Goal: Task Accomplishment & Management: Manage account settings

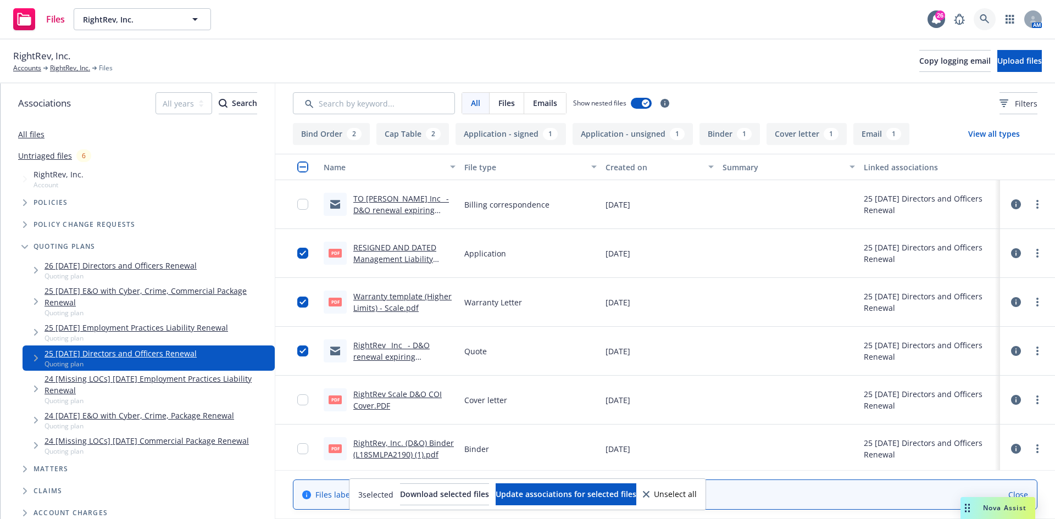
click at [978, 15] on link at bounding box center [985, 19] width 22 height 22
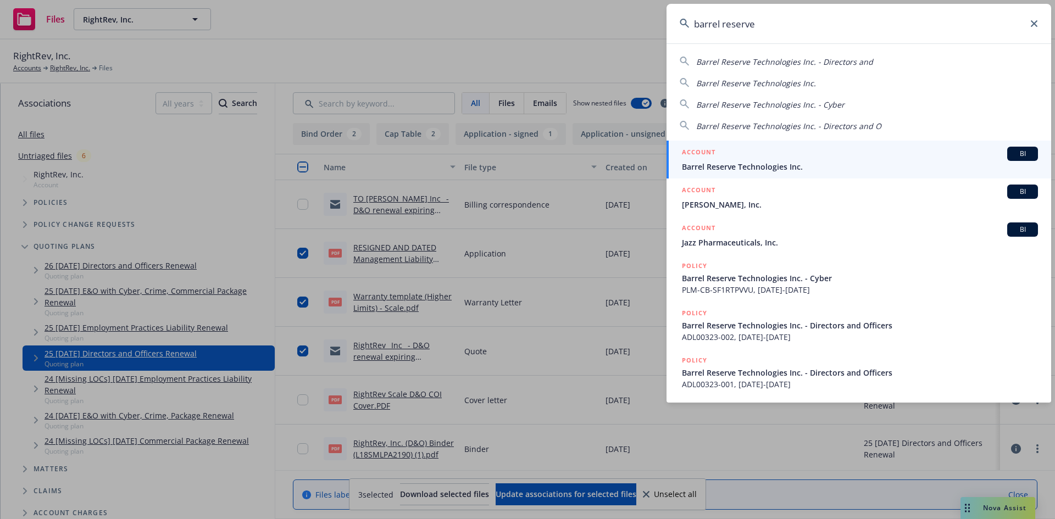
type input "barrel reserve"
click at [725, 170] on span "Barrel Reserve Technologies Inc." at bounding box center [860, 167] width 356 height 12
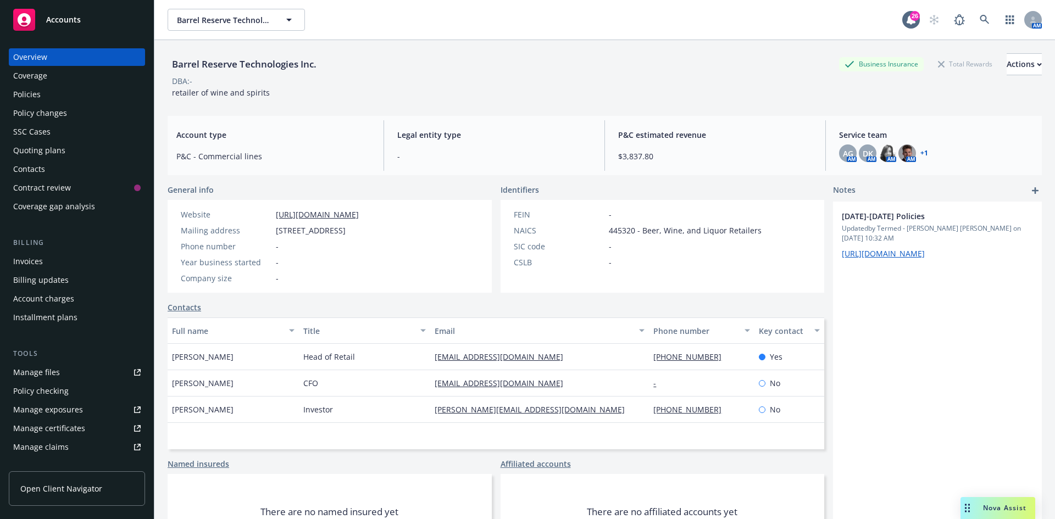
click at [40, 97] on div "Policies" at bounding box center [26, 95] width 27 height 18
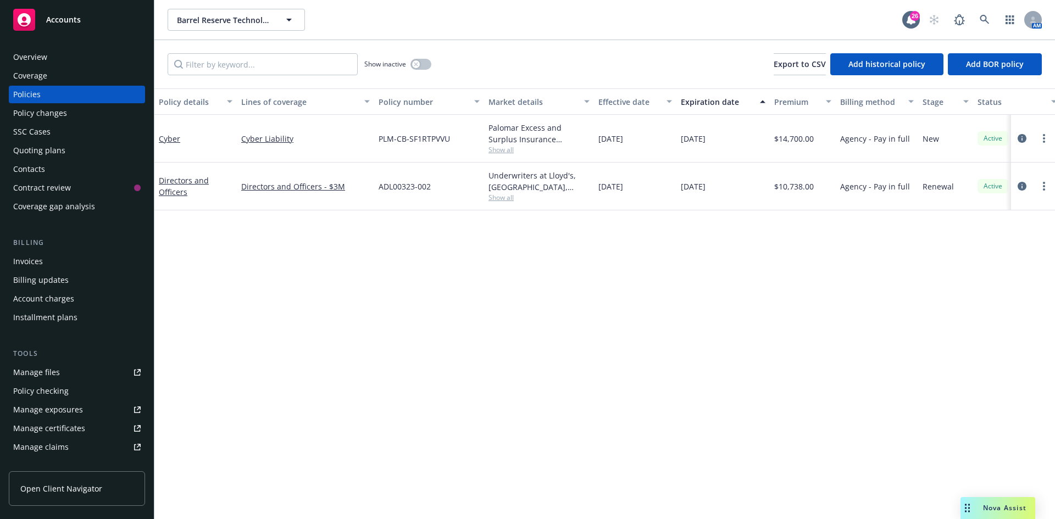
click at [30, 60] on div "Overview" at bounding box center [30, 57] width 34 height 18
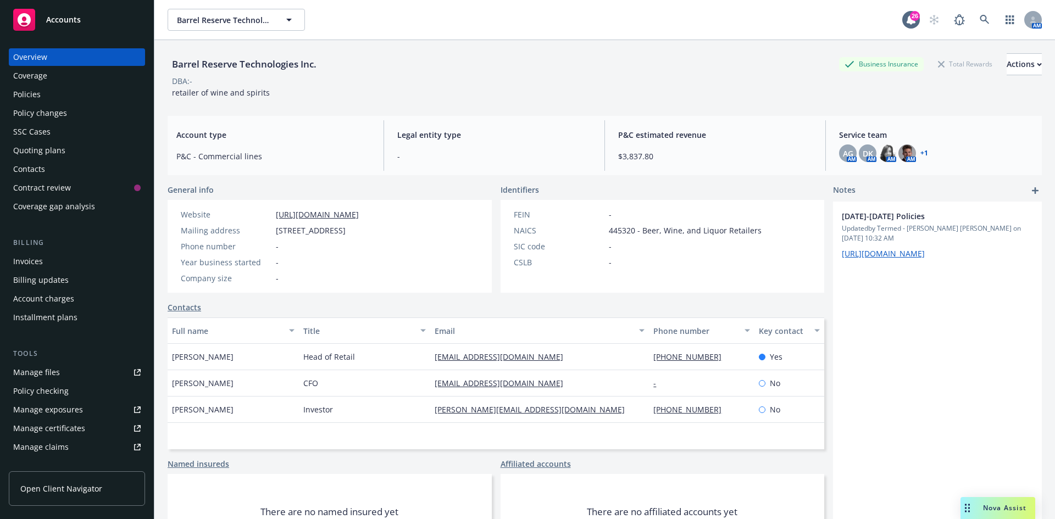
click at [28, 74] on div "Coverage" at bounding box center [30, 76] width 34 height 18
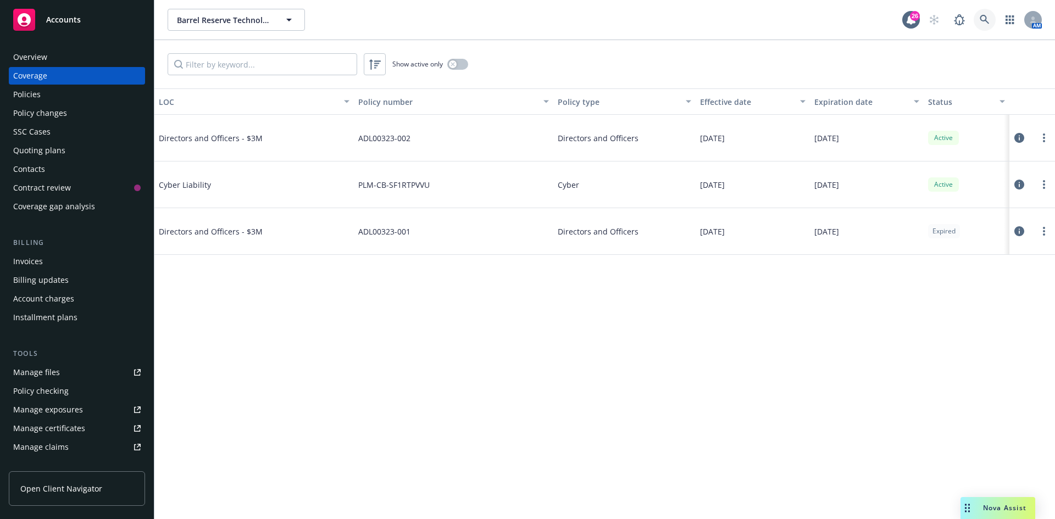
click at [979, 20] on link at bounding box center [985, 20] width 22 height 22
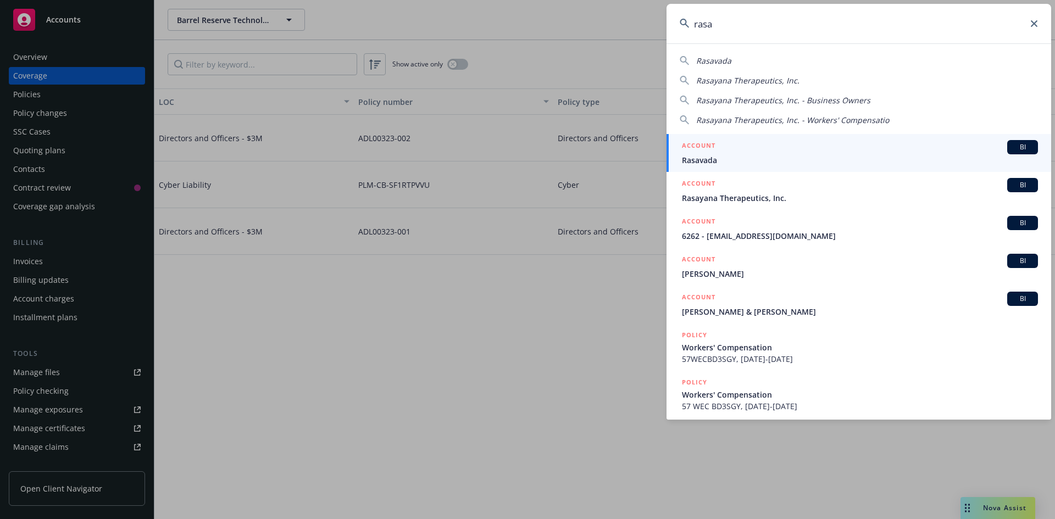
type input "rasa"
click at [715, 162] on span "Rasavada" at bounding box center [860, 160] width 356 height 12
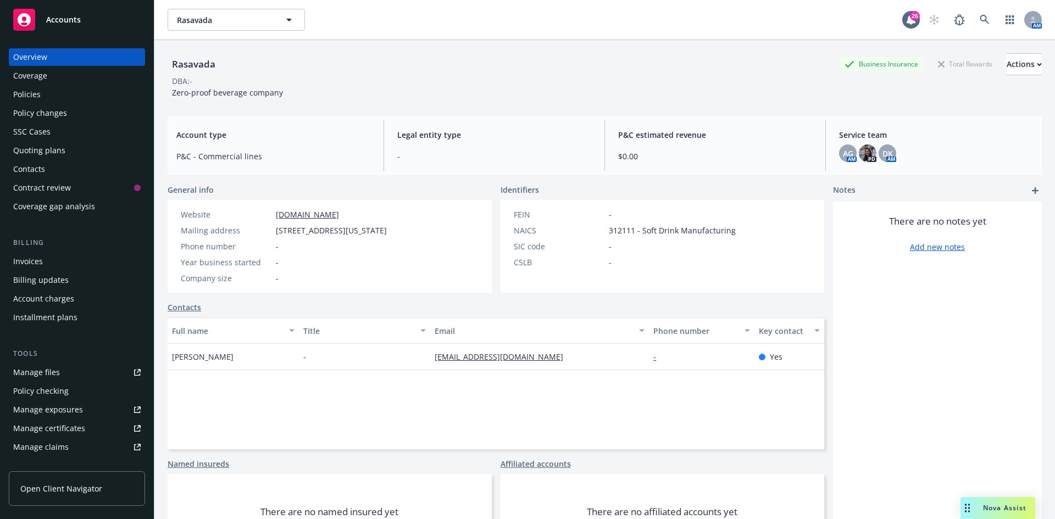
click at [59, 154] on div "Quoting plans" at bounding box center [39, 151] width 52 height 18
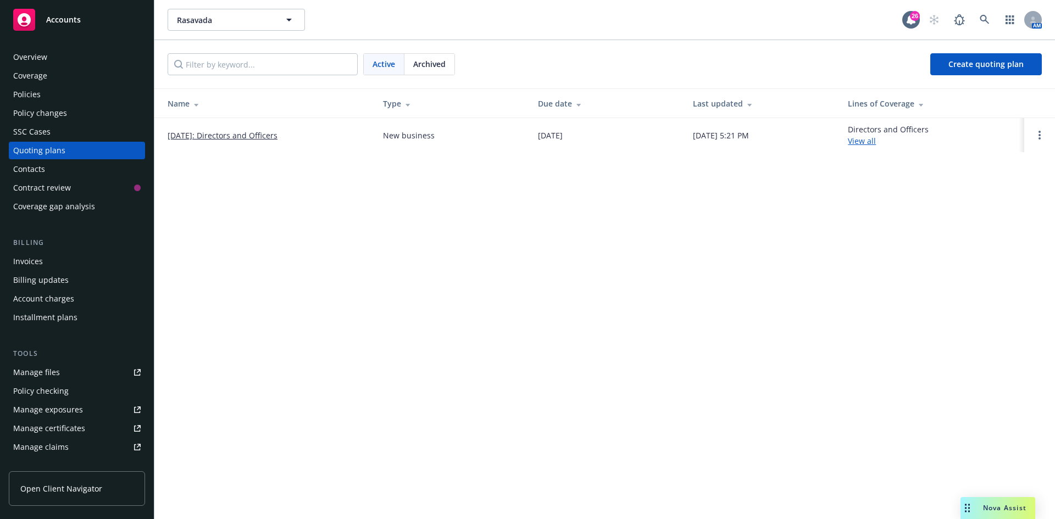
click at [201, 132] on link "[DATE]: Directors and Officers" at bounding box center [223, 136] width 110 height 12
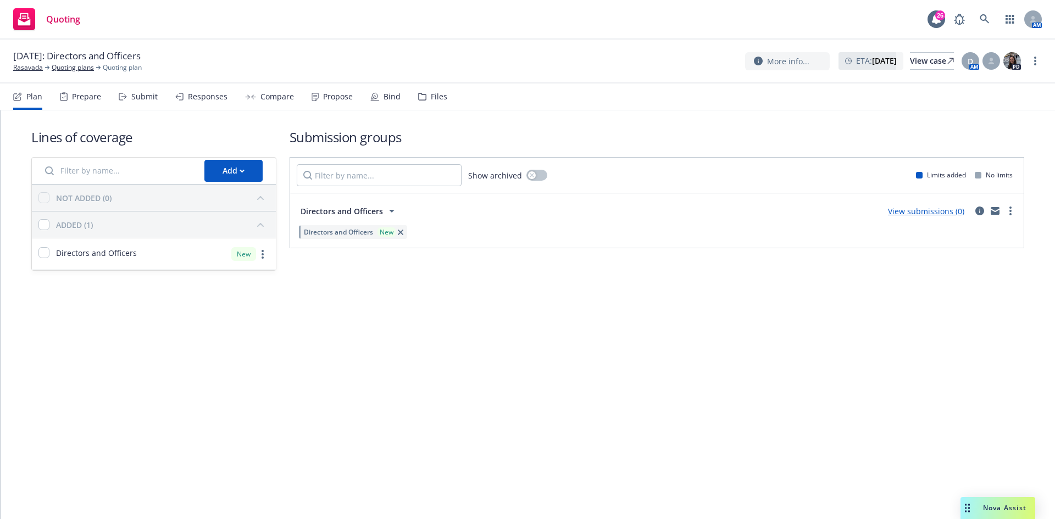
click at [431, 92] on div "Files" at bounding box center [439, 96] width 16 height 9
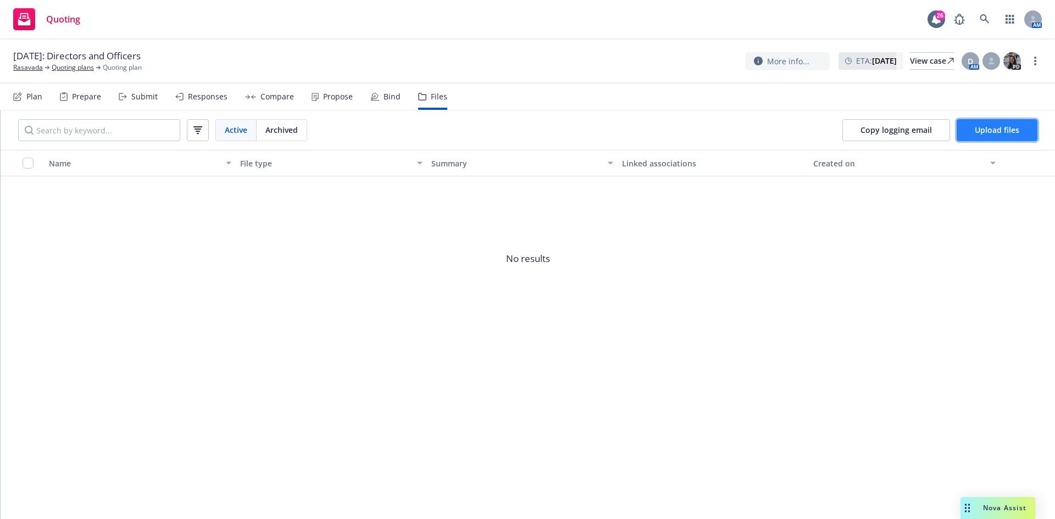
click at [988, 127] on span "Upload files" at bounding box center [997, 130] width 45 height 10
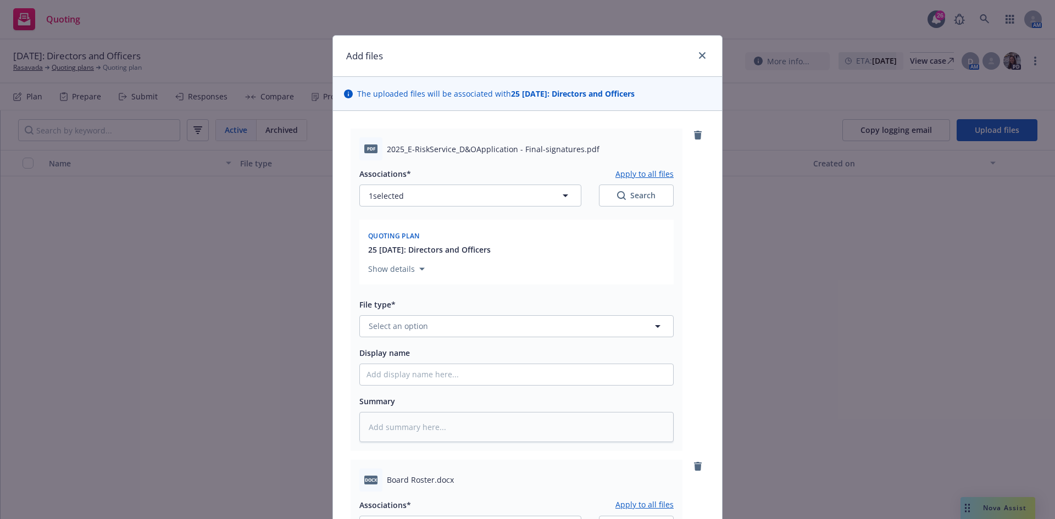
click at [391, 147] on span "2025_E-RiskService_D&OApplication - Final-signatures.pdf" at bounding box center [493, 149] width 213 height 12
drag, startPoint x: 385, startPoint y: 150, endPoint x: 571, endPoint y: 152, distance: 185.3
click at [575, 153] on span "2025_E-RiskService_D&OApplication - Final-signatures.pdf" at bounding box center [493, 149] width 213 height 12
copy span "025_E-RiskService_D&OApplication - Final-signatures"
click at [377, 328] on span "Select an option" at bounding box center [398, 326] width 59 height 12
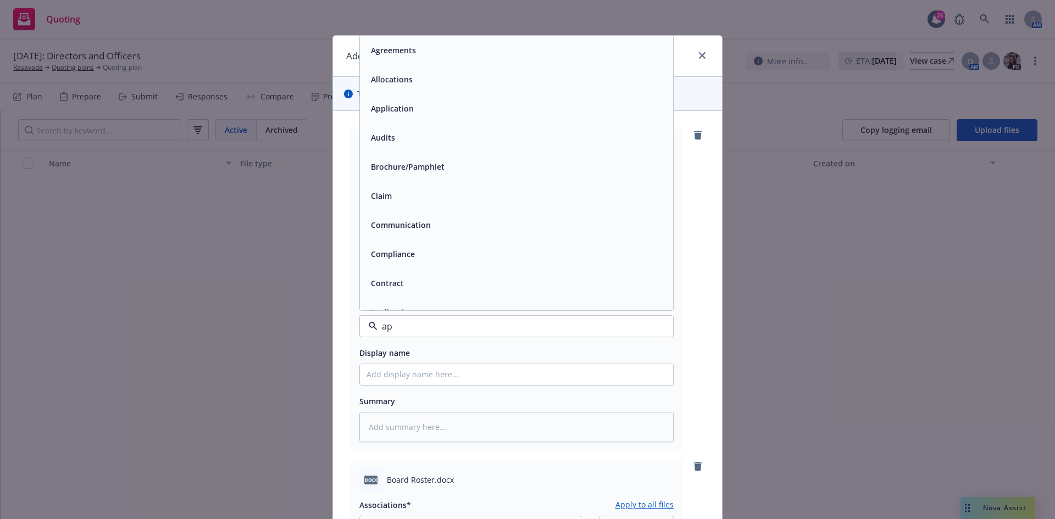
type input "app"
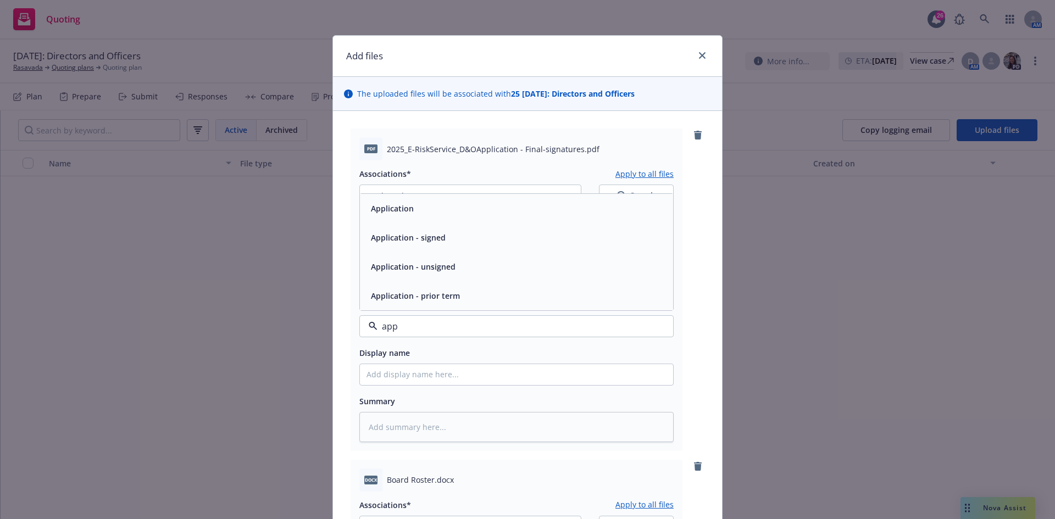
click at [435, 216] on div "Application" at bounding box center [517, 209] width 300 height 16
click at [435, 373] on input "Display name" at bounding box center [516, 374] width 313 height 21
paste input "025_E-RiskService_D&OApplication - Final-signatures"
type textarea "x"
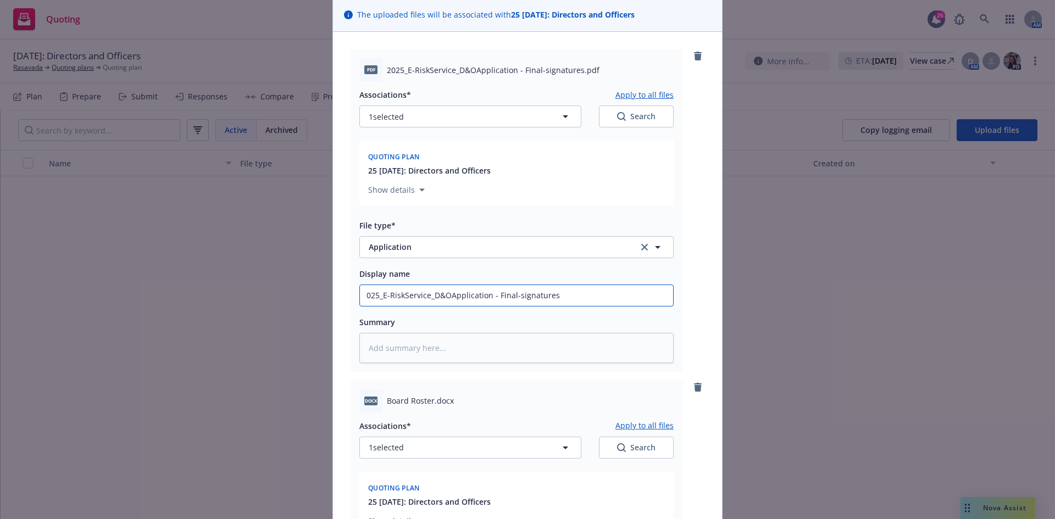
scroll to position [220, 0]
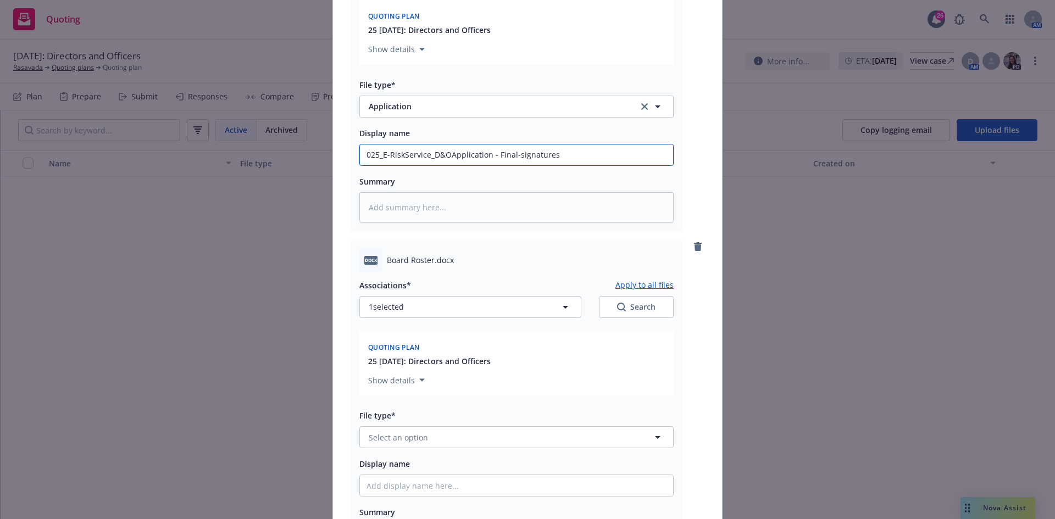
type input "025_E-RiskService_D&OApplication - Final-signatures"
click at [371, 438] on span "Select an option" at bounding box center [398, 438] width 59 height 12
type input "other"
click at [401, 260] on span "Board Roster.docx" at bounding box center [420, 261] width 67 height 12
drag, startPoint x: 383, startPoint y: 260, endPoint x: 433, endPoint y: 256, distance: 49.7
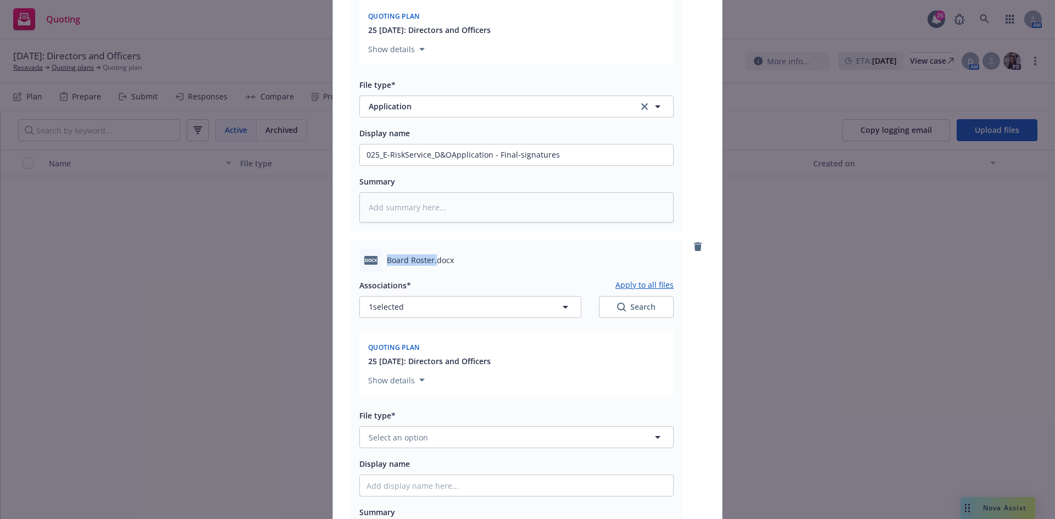
click at [433, 256] on span "Board Roster.docx" at bounding box center [420, 261] width 67 height 12
copy span "Board Roster."
click at [396, 442] on span "Select an option" at bounding box center [398, 438] width 59 height 12
type input "other"
click at [371, 467] on span "Other" at bounding box center [382, 468] width 22 height 12
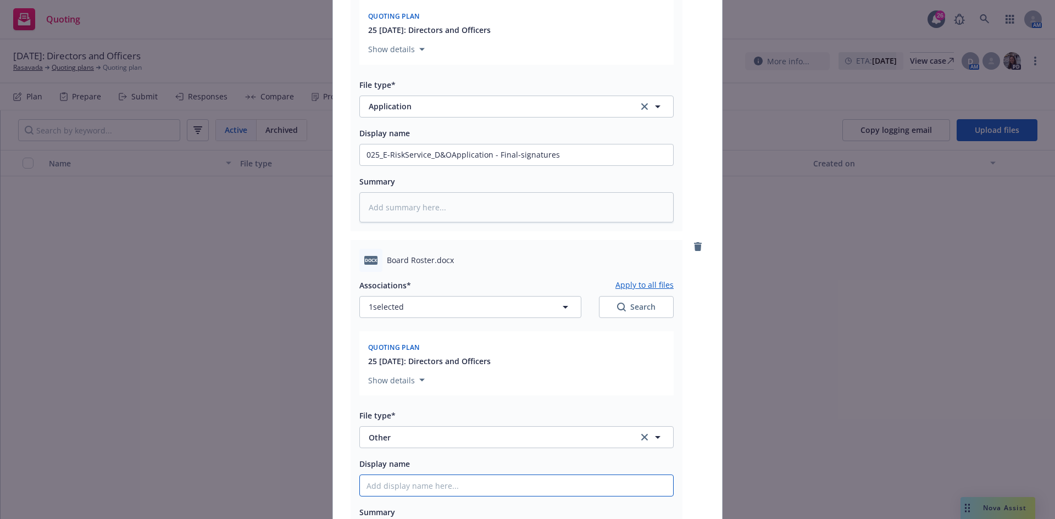
click at [385, 479] on input "Display name" at bounding box center [516, 486] width 313 height 21
paste input "Board Roster."
type textarea "x"
type input "Board Roster."
type textarea "x"
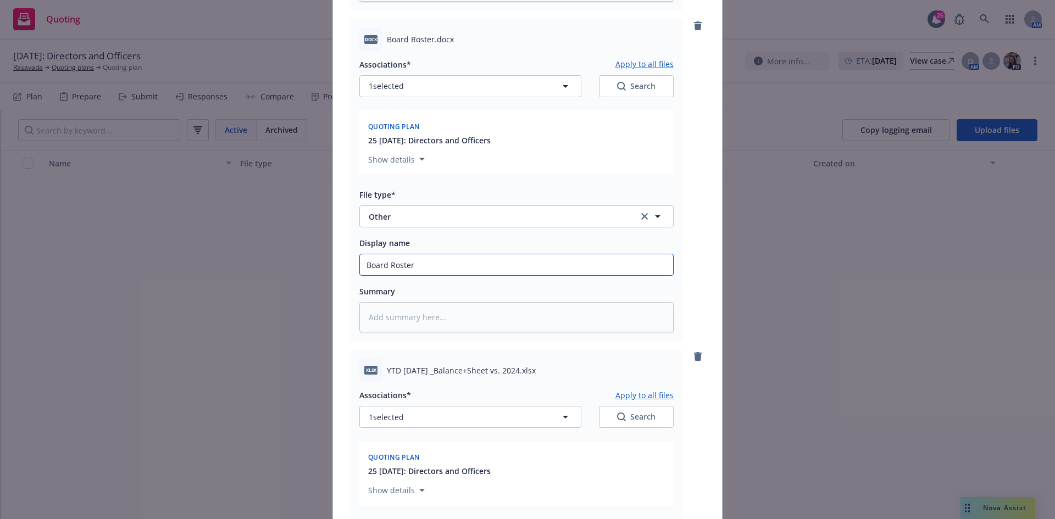
scroll to position [605, 0]
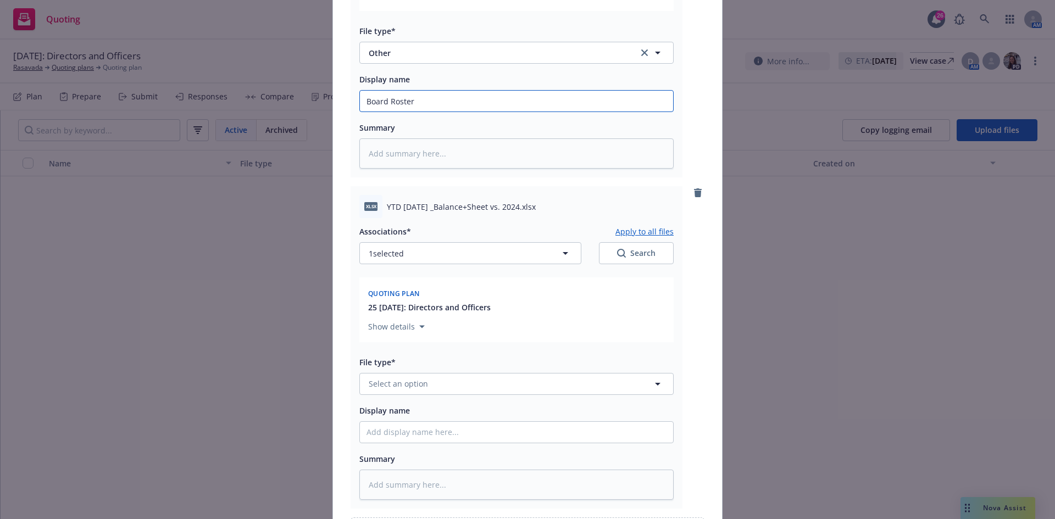
type input "Board Roster"
click at [427, 204] on span "YTD [DATE] _Balance+Sheet vs. 2024.xlsx" at bounding box center [461, 207] width 149 height 12
drag, startPoint x: 384, startPoint y: 208, endPoint x: 521, endPoint y: 205, distance: 137.5
click at [521, 205] on span "YTD [DATE] _Balance+Sheet vs. 2024.xlsx" at bounding box center [461, 207] width 149 height 12
copy span "YTD July 2025 _Balance+Sheet vs. 2024"
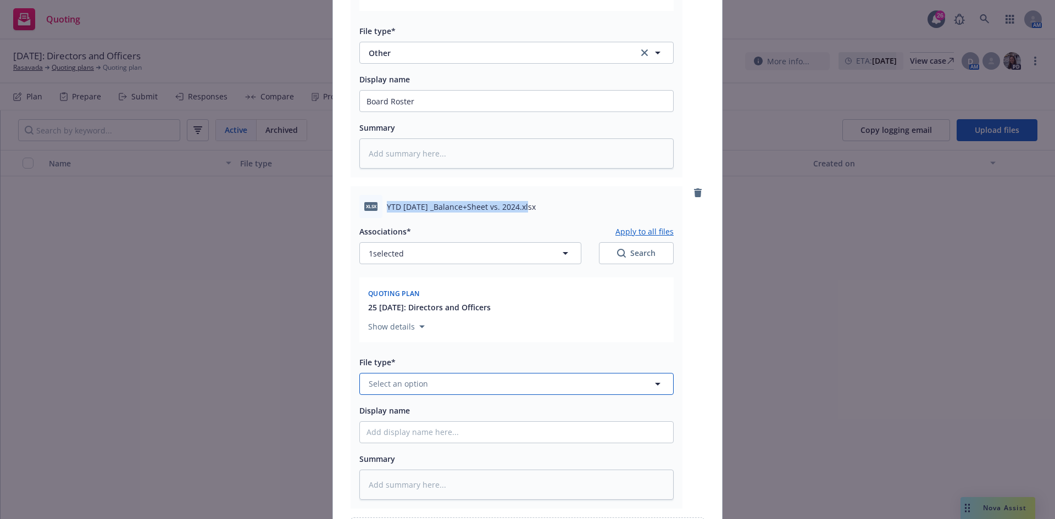
click at [408, 391] on button "Select an option" at bounding box center [517, 384] width 314 height 22
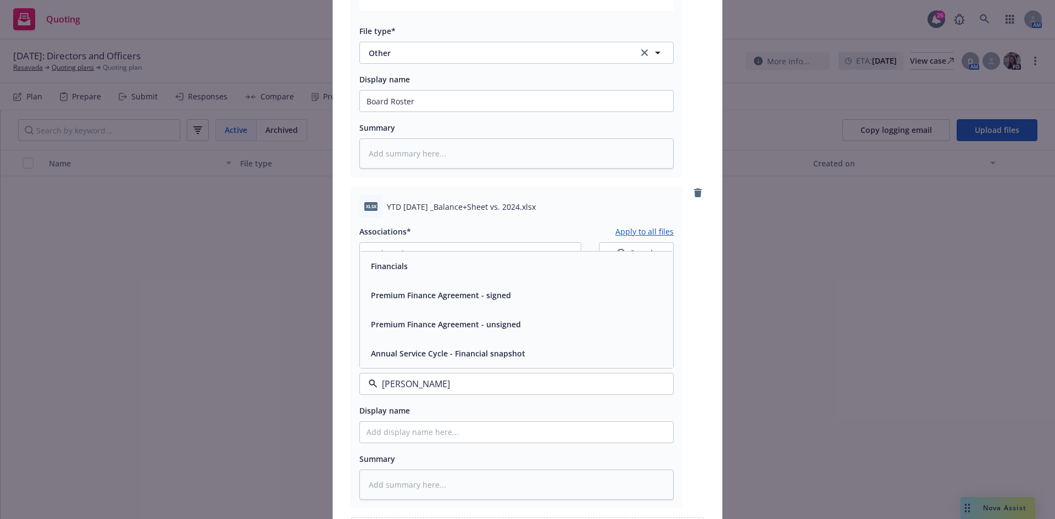
type input "financ"
click at [402, 278] on div "Financials" at bounding box center [516, 266] width 313 height 29
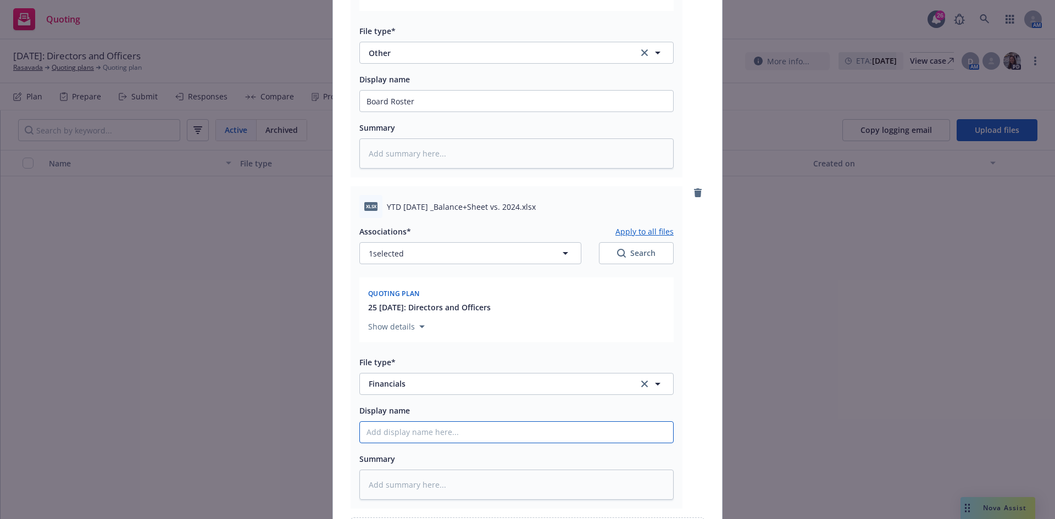
click at [379, 433] on input "Display name" at bounding box center [516, 432] width 313 height 21
paste input "YTD July 2025 _Balance+Sheet vs. 2024"
type textarea "x"
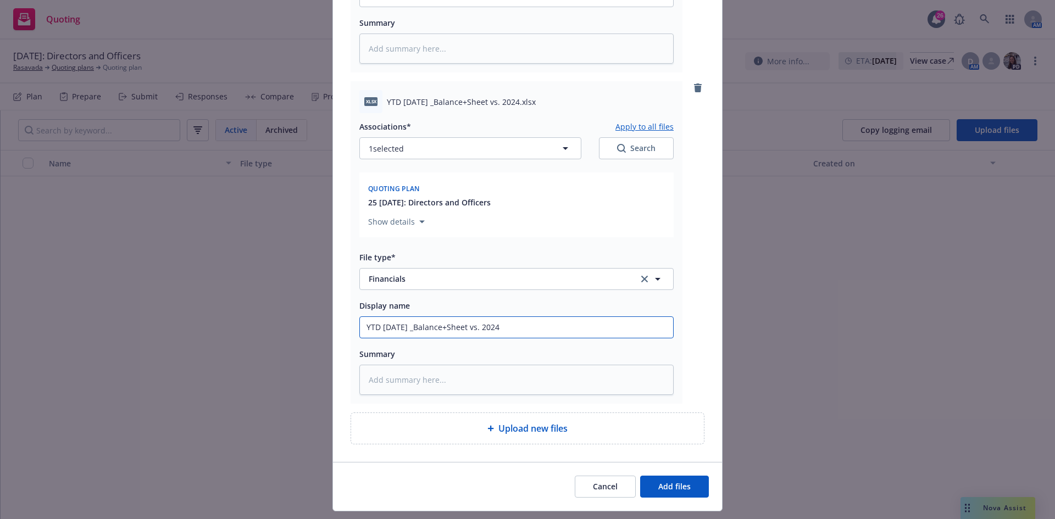
scroll to position [737, 0]
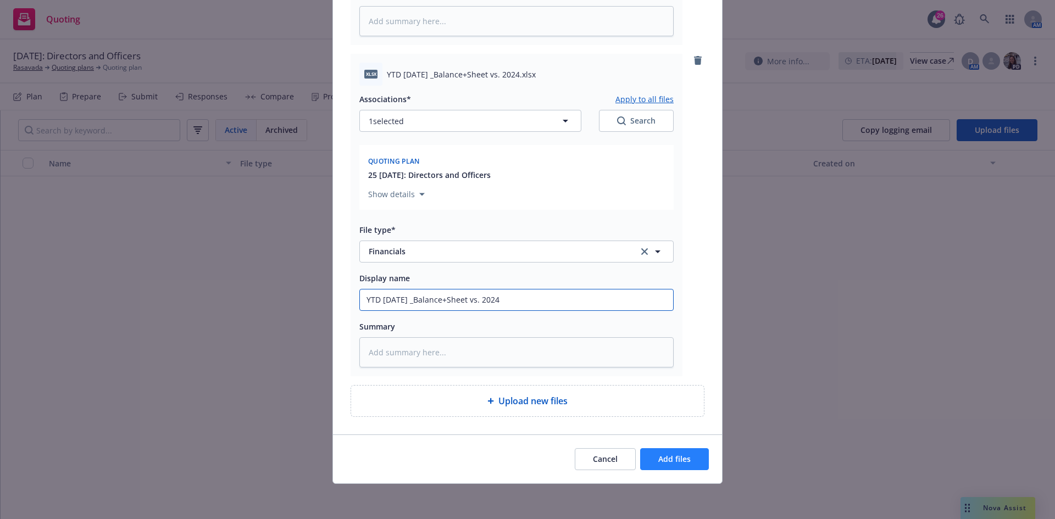
type input "YTD July 2025 _Balance+Sheet vs. 2024"
click at [668, 461] on span "Add files" at bounding box center [675, 459] width 32 height 10
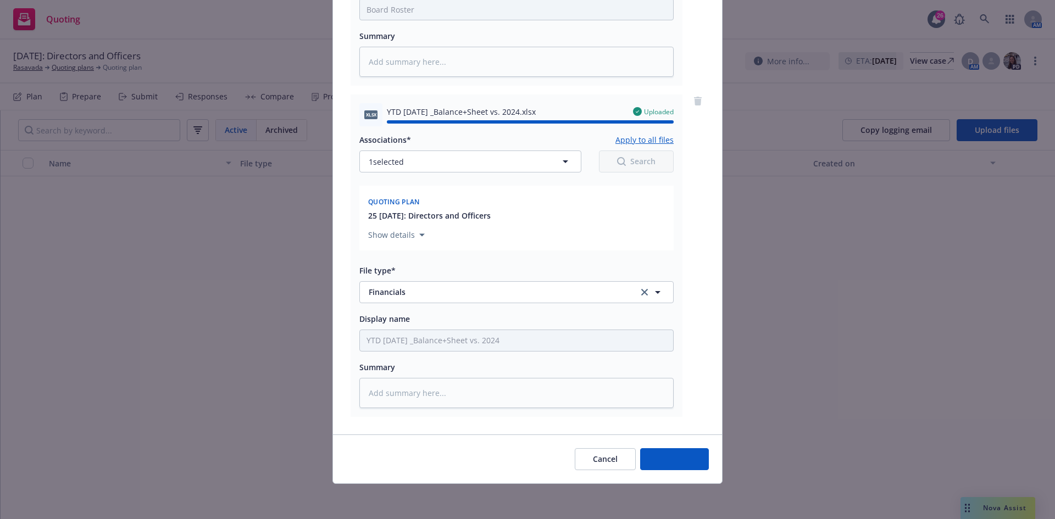
type textarea "x"
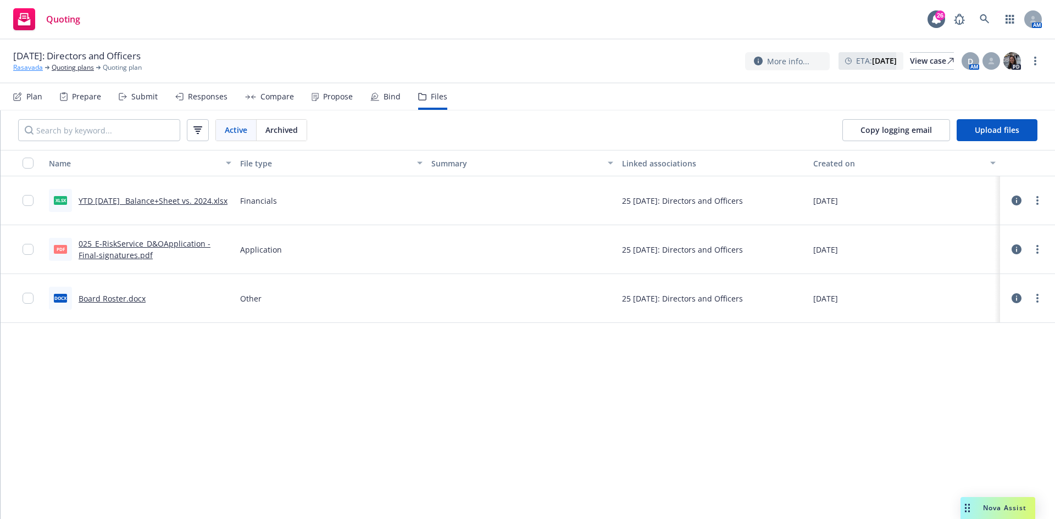
click at [30, 68] on link "Rasavada" at bounding box center [28, 68] width 30 height 10
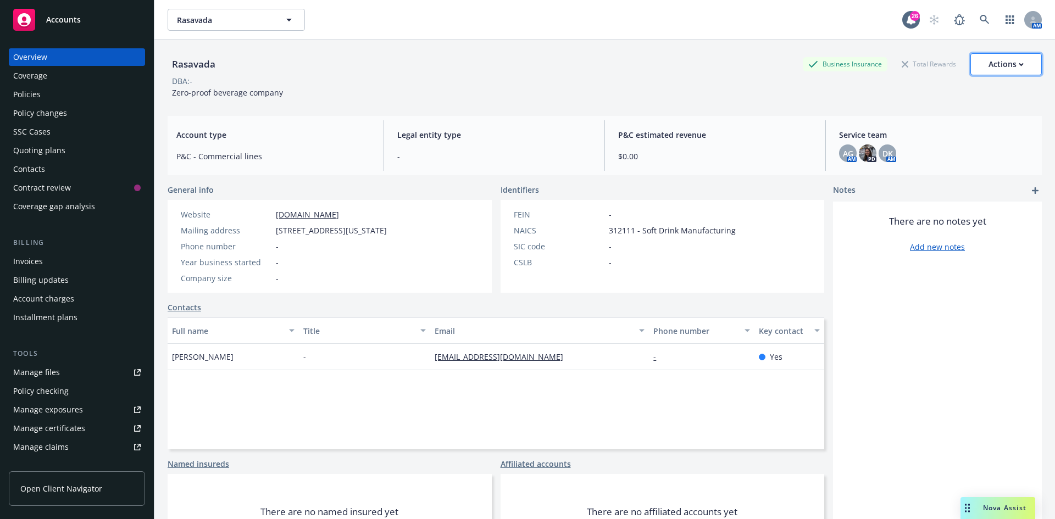
click at [1007, 65] on div "Actions" at bounding box center [1006, 64] width 35 height 21
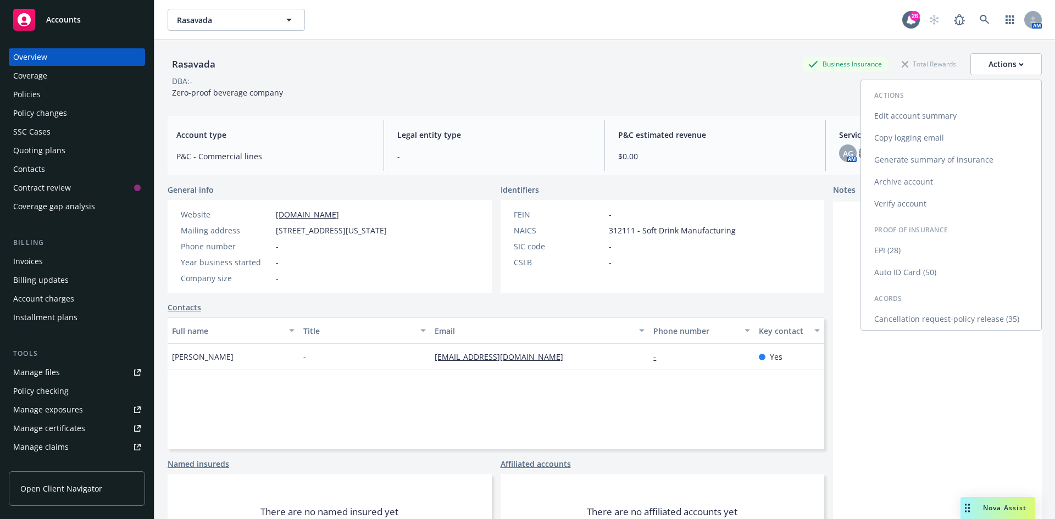
click at [930, 115] on link "Edit account summary" at bounding box center [951, 116] width 180 height 22
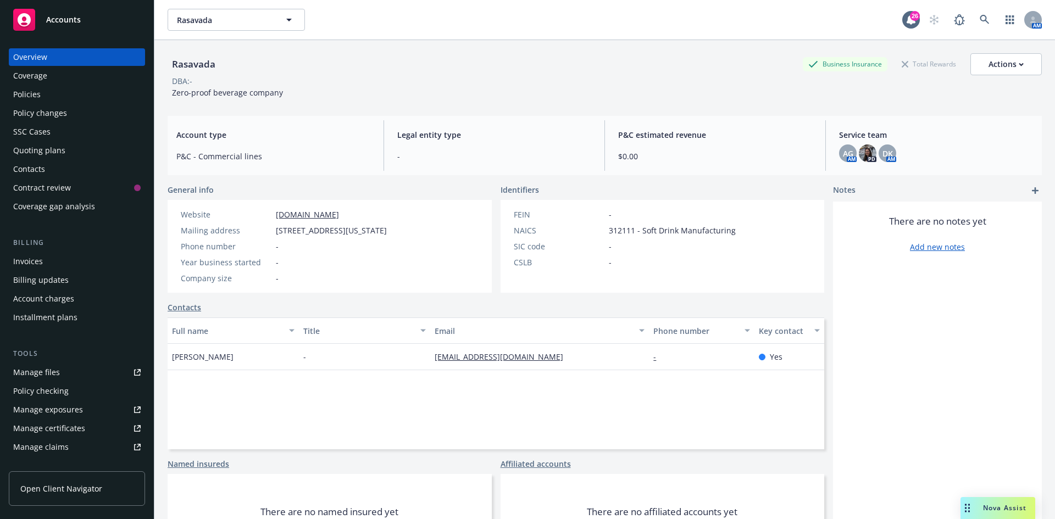
select select "US"
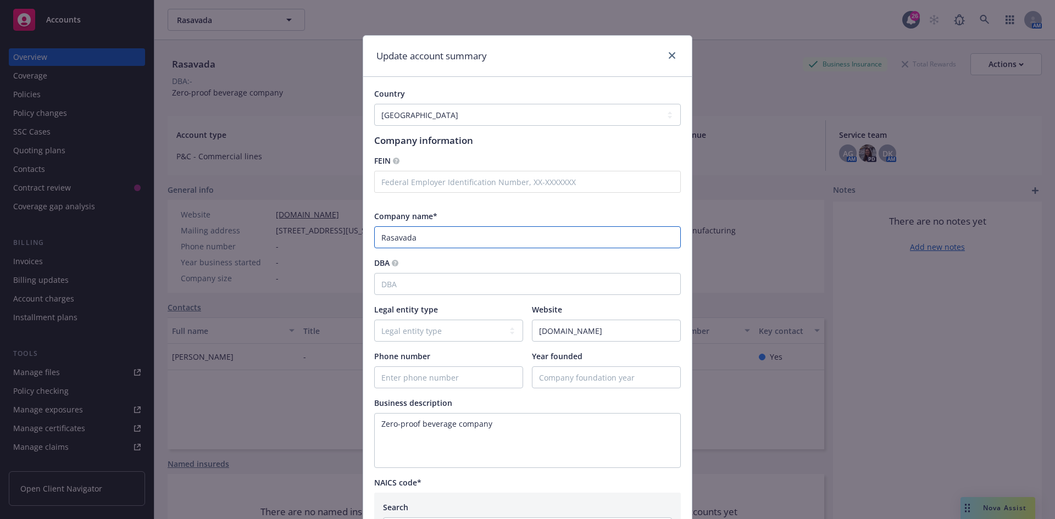
click at [394, 237] on input "Rasavada" at bounding box center [527, 237] width 307 height 22
click at [439, 236] on input "Rasasvada" at bounding box center [527, 237] width 307 height 22
type input "[DEMOGRAPHIC_DATA]"
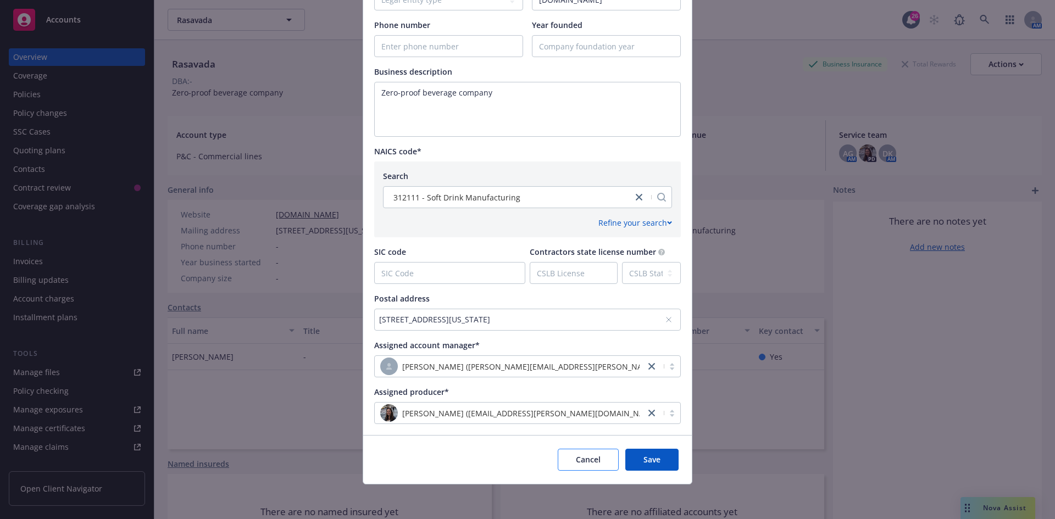
scroll to position [332, 0]
click at [659, 467] on button "Save" at bounding box center [652, 460] width 53 height 22
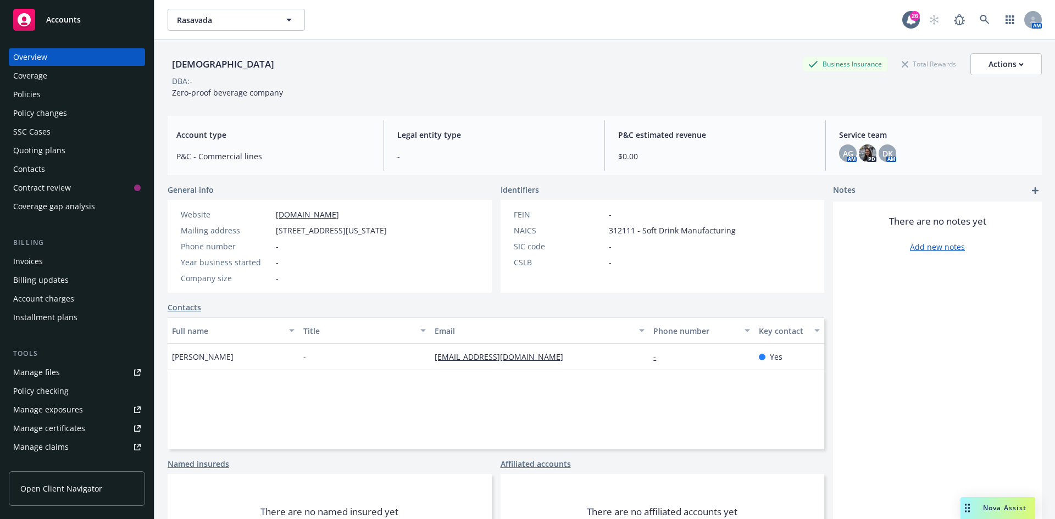
click at [34, 150] on div "Quoting plans" at bounding box center [39, 151] width 52 height 18
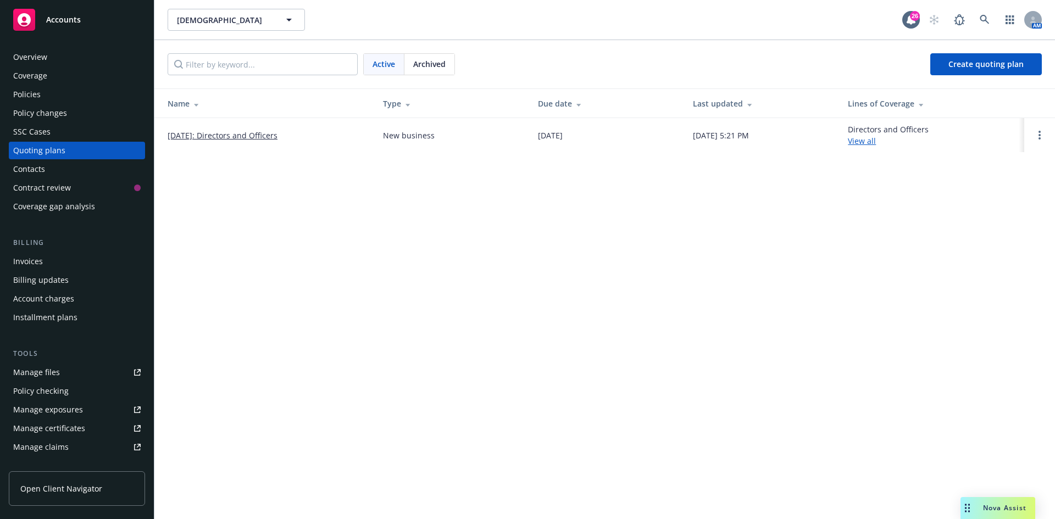
click at [31, 54] on div "Overview" at bounding box center [30, 57] width 34 height 18
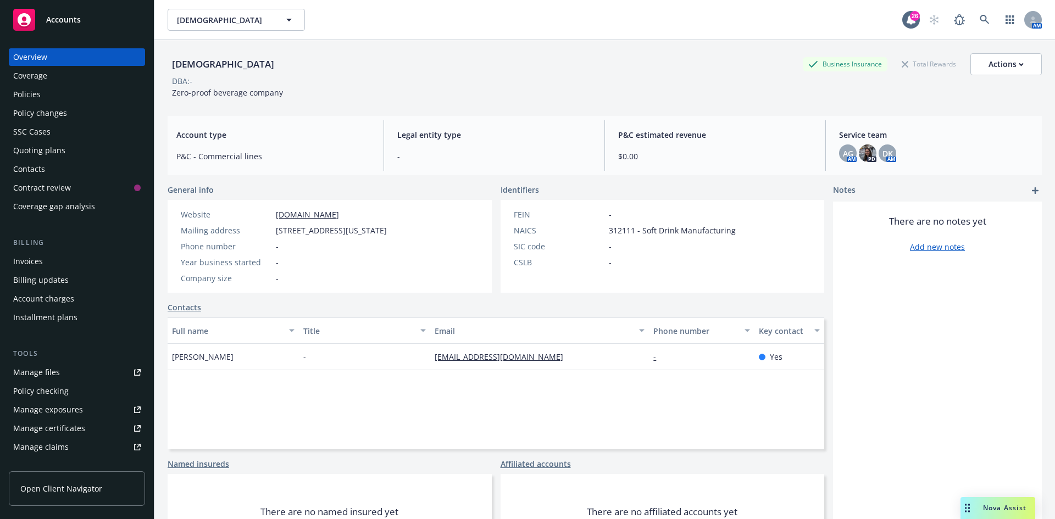
click at [39, 147] on div "Quoting plans" at bounding box center [39, 151] width 52 height 18
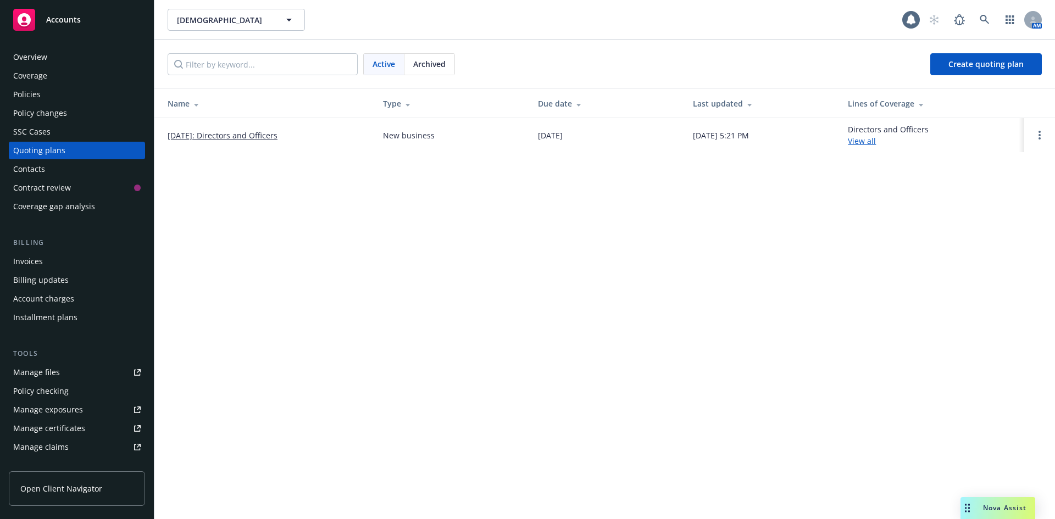
click at [262, 137] on link "[DATE]: Directors and Officers" at bounding box center [223, 136] width 110 height 12
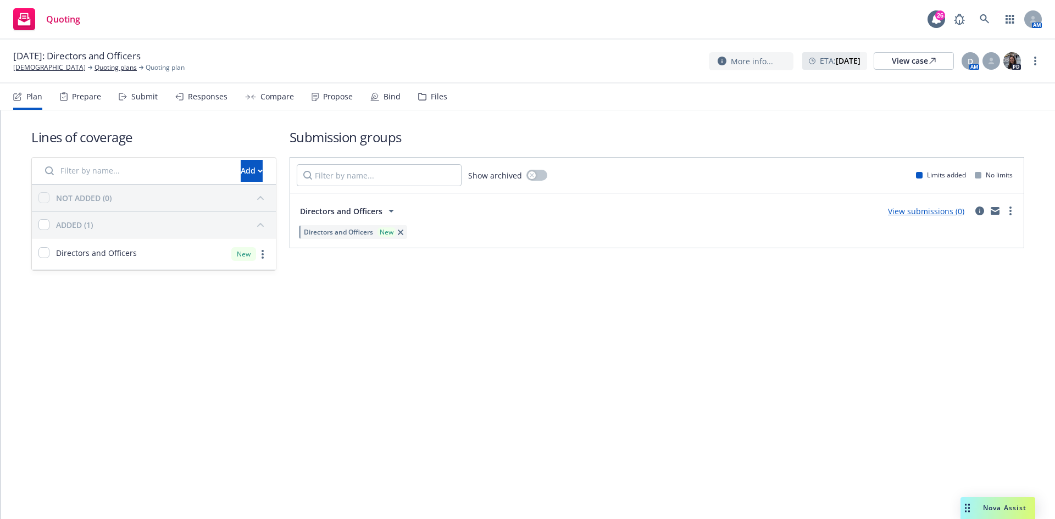
click at [435, 97] on div "Files" at bounding box center [439, 96] width 16 height 9
